Goal: Transaction & Acquisition: Book appointment/travel/reservation

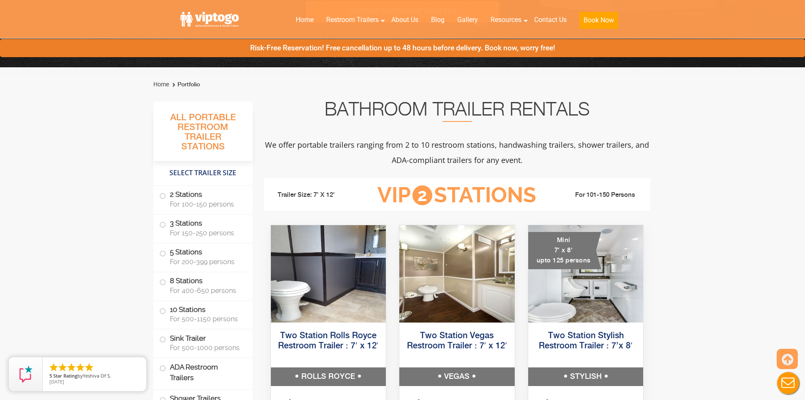
scroll to position [254, 0]
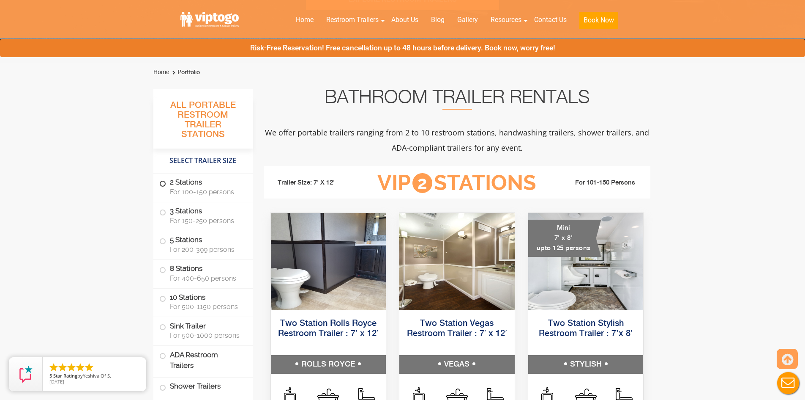
click at [162, 184] on span at bounding box center [162, 183] width 3 height 3
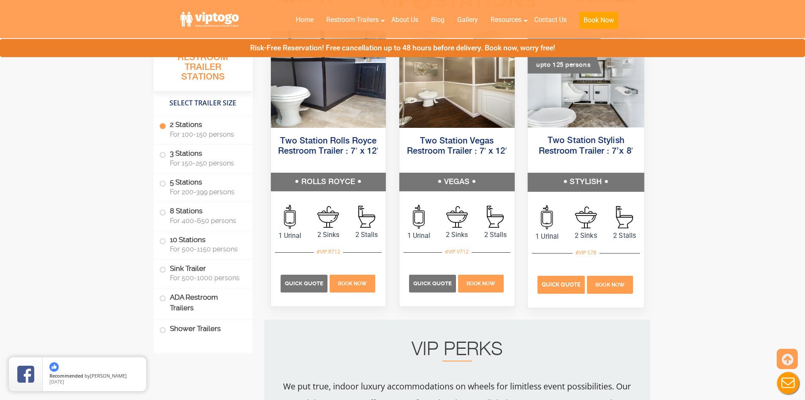
scroll to position [427, 0]
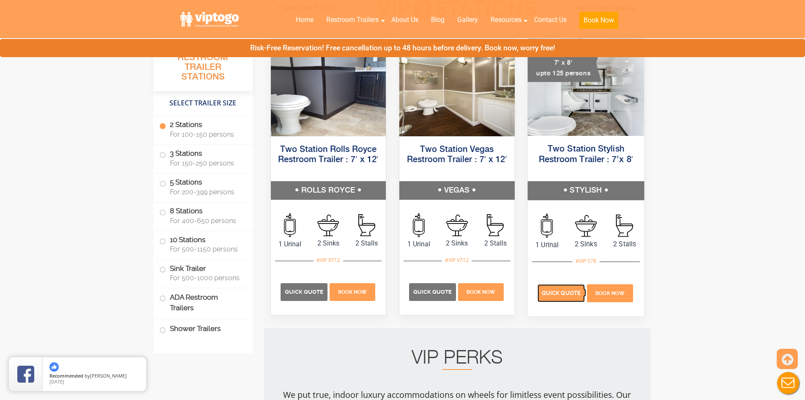
click at [559, 296] on p "Quick Quote" at bounding box center [561, 293] width 47 height 18
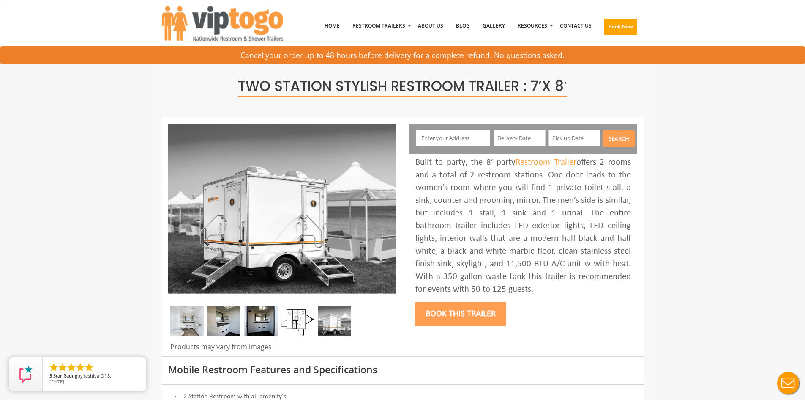
click at [441, 136] on input "text" at bounding box center [453, 137] width 74 height 17
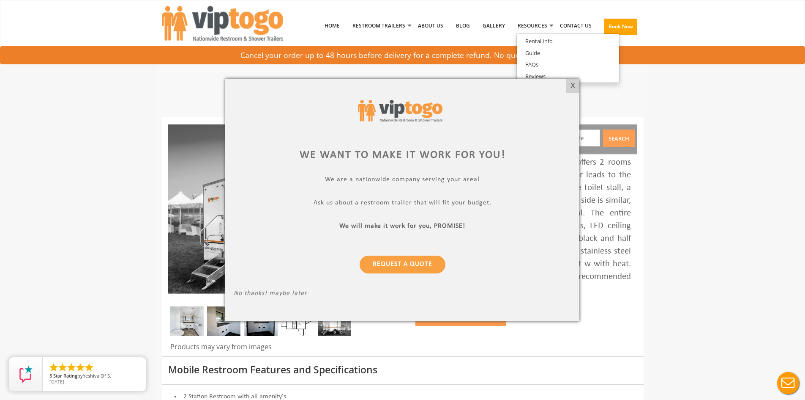
click at [717, 254] on div at bounding box center [402, 200] width 805 height 400
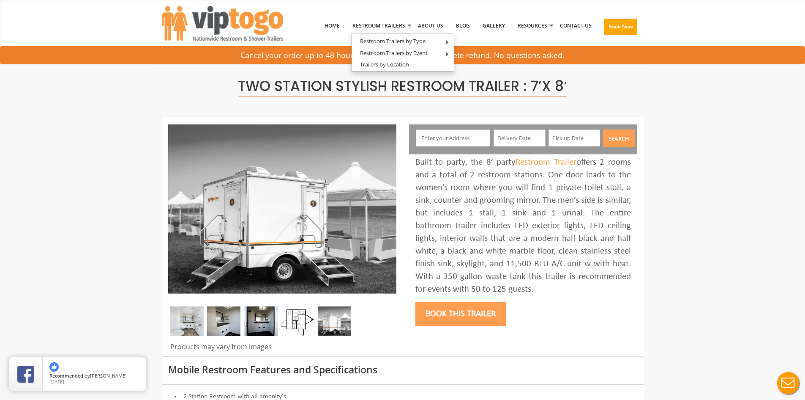
click at [440, 139] on input "text" at bounding box center [453, 137] width 74 height 17
paste input "17341 Frank Rd, Alva, FL 33920"
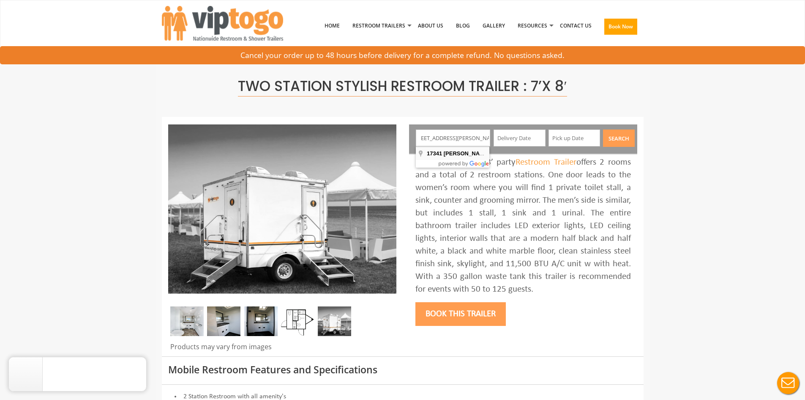
type input "17341 Frank Rd, Alva, FL 33920, USA"
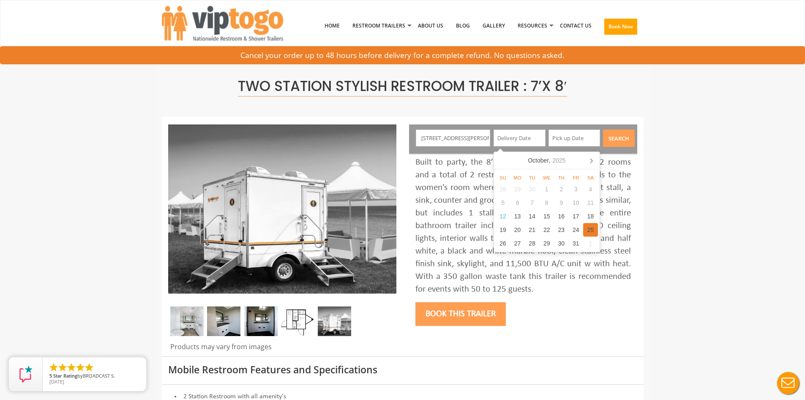
click at [592, 231] on div "25" at bounding box center [590, 230] width 15 height 14
type input "10/25/2025"
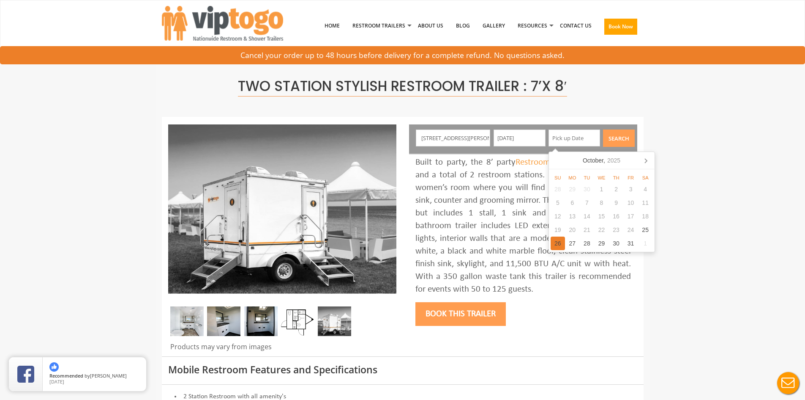
click at [557, 242] on div "26" at bounding box center [558, 243] width 15 height 14
type input "10/26/2025"
click at [623, 136] on button "Search" at bounding box center [619, 137] width 32 height 17
